Goal: Information Seeking & Learning: Compare options

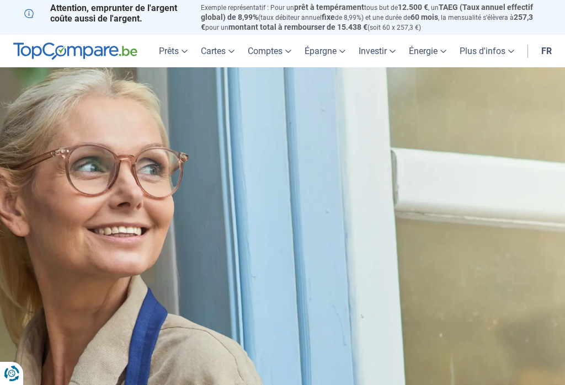
click at [166, 49] on link "Prêts" at bounding box center [173, 51] width 42 height 33
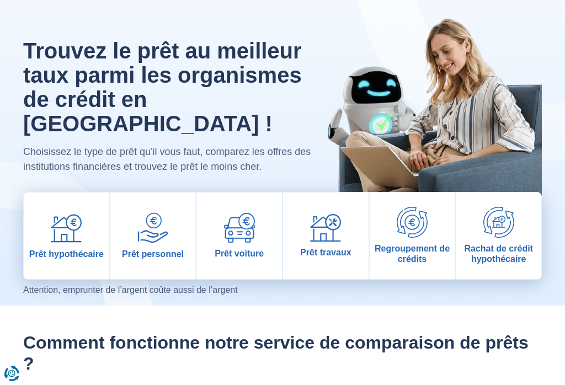
scroll to position [39, 0]
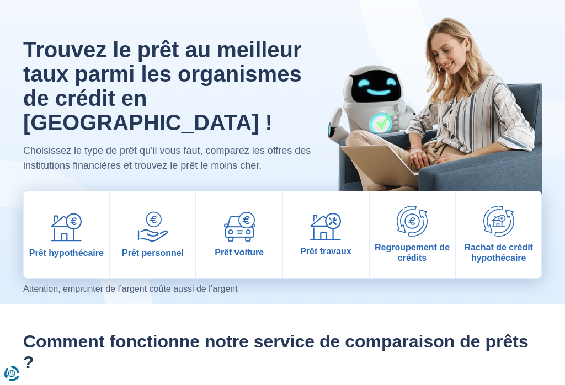
click at [161, 216] on img at bounding box center [152, 226] width 31 height 31
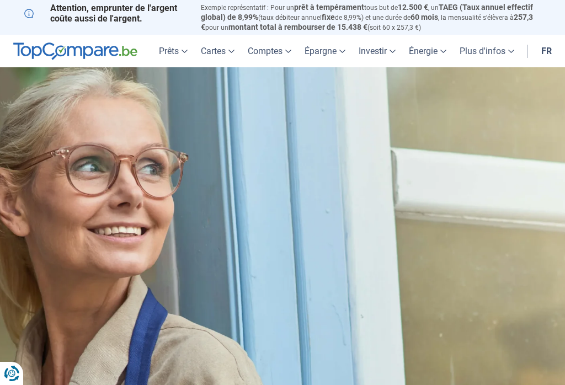
click at [174, 50] on link "Prêts" at bounding box center [173, 51] width 42 height 33
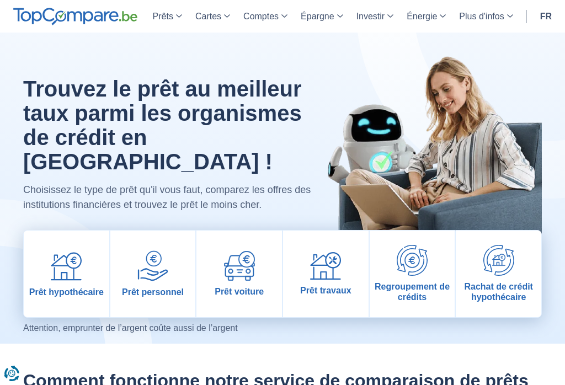
click at [145, 251] on img at bounding box center [152, 266] width 31 height 31
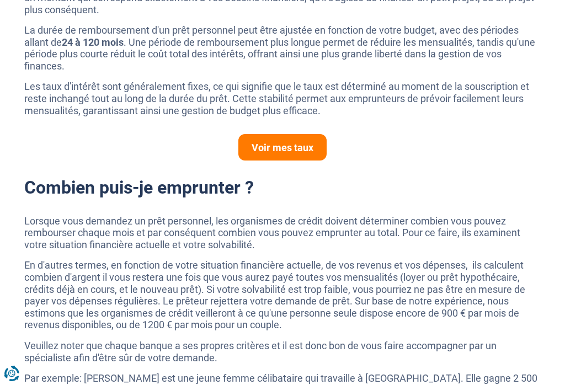
scroll to position [742, 0]
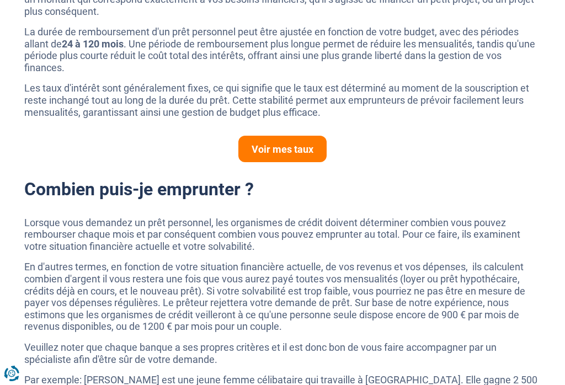
click at [277, 142] on link "Voir mes taux" at bounding box center [282, 149] width 88 height 26
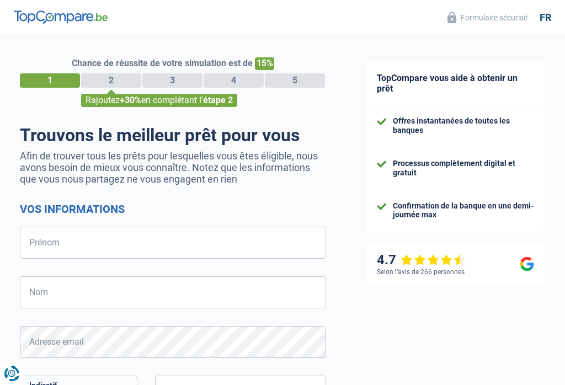
select select "32"
